Goal: Task Accomplishment & Management: Use online tool/utility

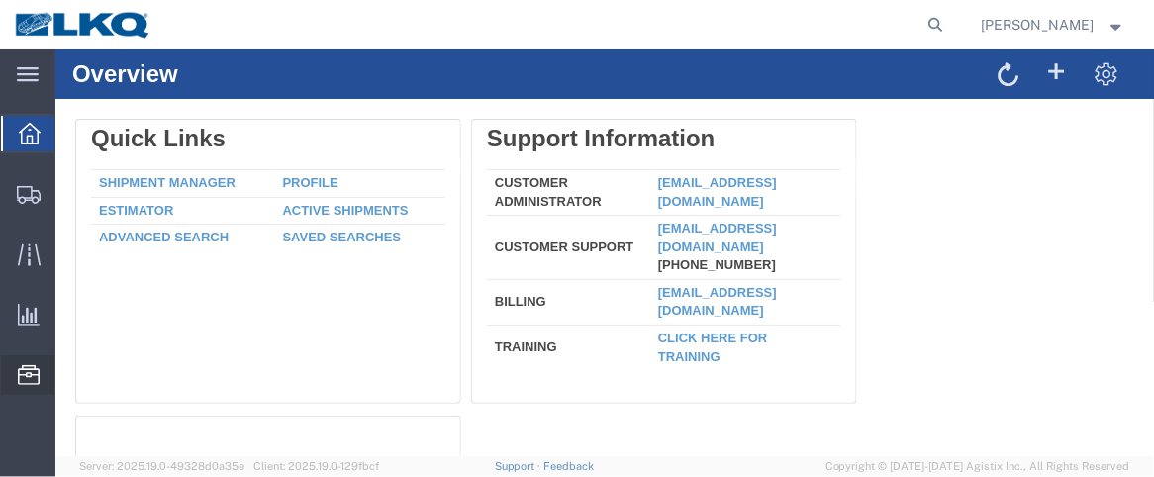
click at [0, 0] on span "Location Appointment" at bounding box center [0, 0] width 0 height 0
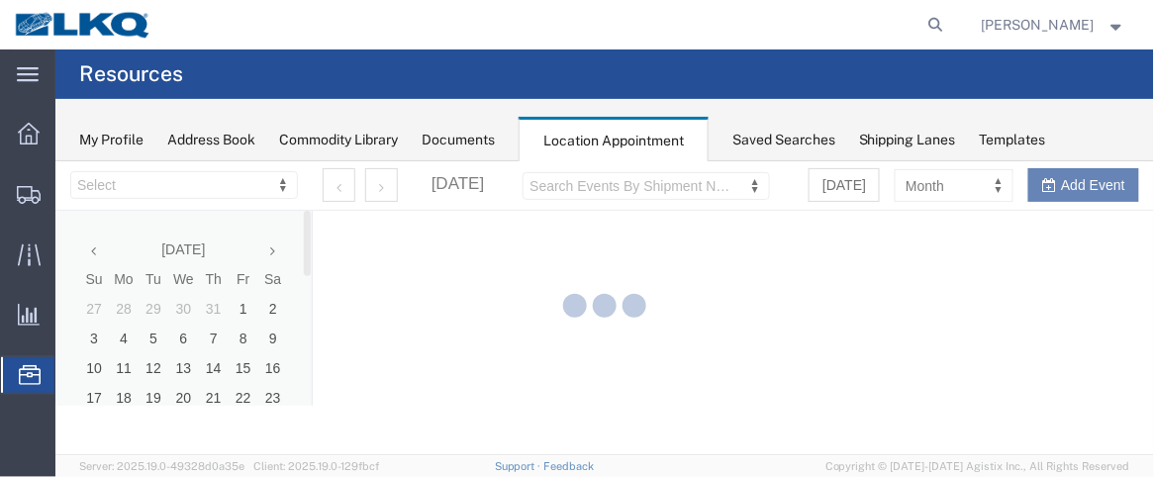
select select "28716"
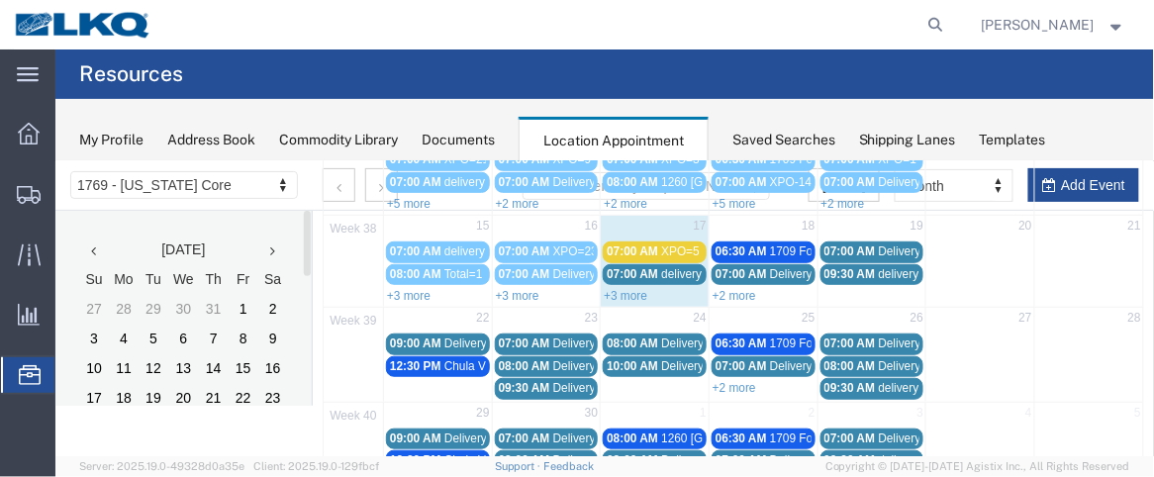
scroll to position [280, 0]
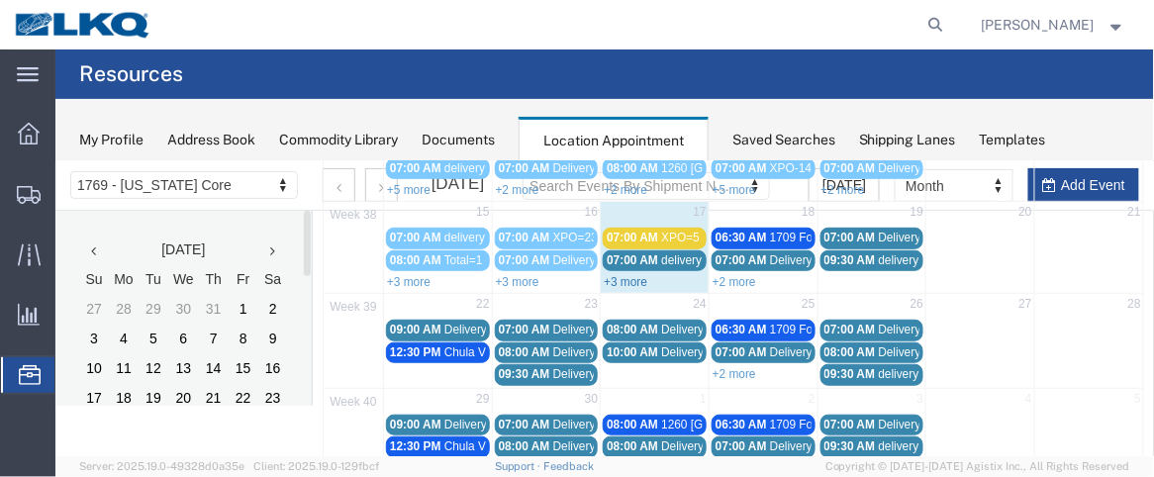
click at [625, 275] on link "+3 more" at bounding box center [625, 281] width 44 height 14
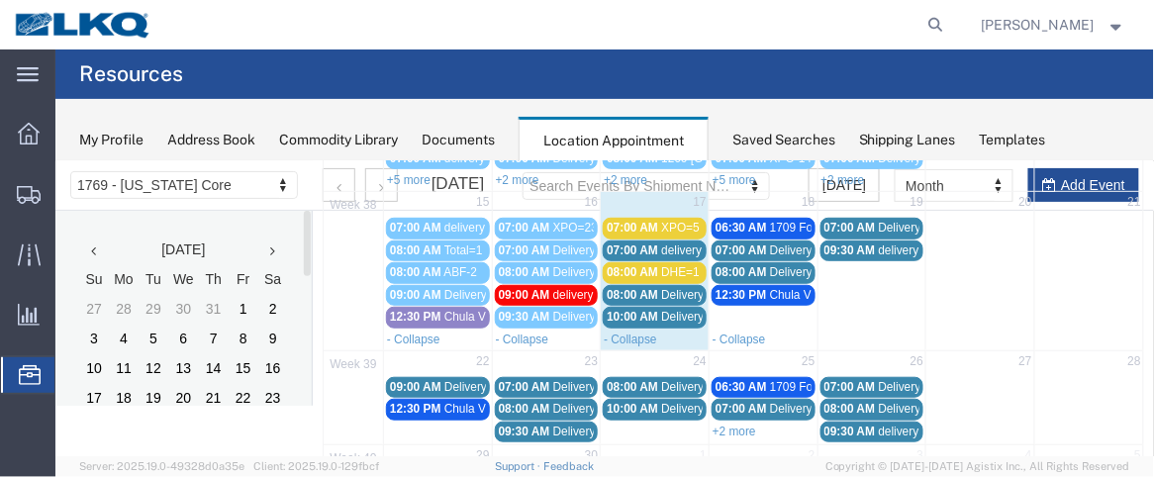
scroll to position [276, 0]
